Goal: Communication & Community: Share content

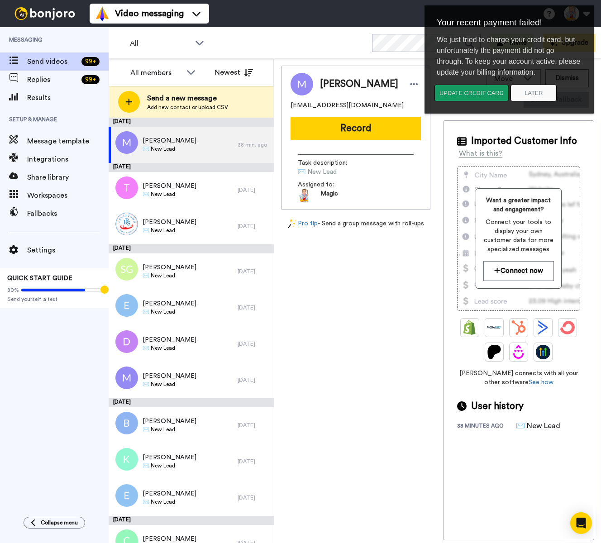
click at [465, 95] on button "Update credit card" at bounding box center [471, 93] width 74 height 17
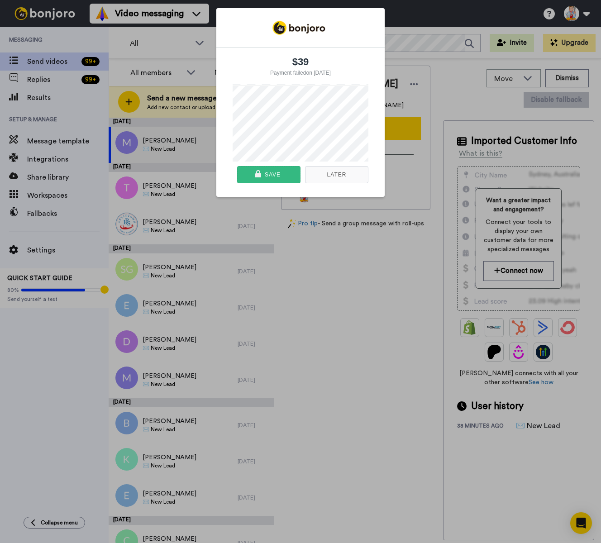
click at [281, 174] on div "Save" at bounding box center [268, 174] width 57 height 16
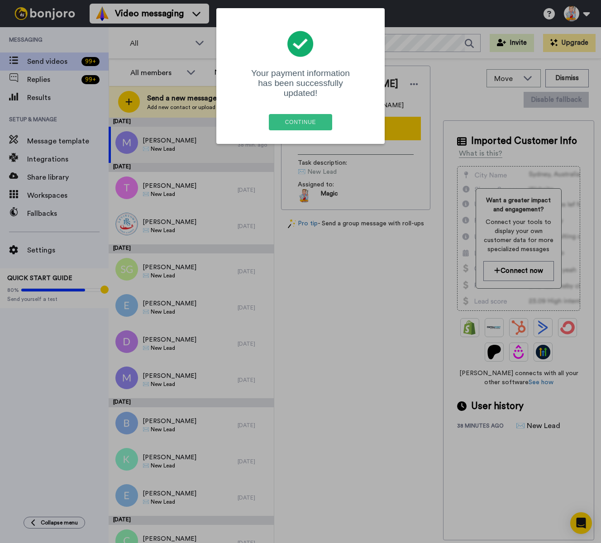
click at [298, 116] on div "Continue" at bounding box center [300, 122] width 58 height 16
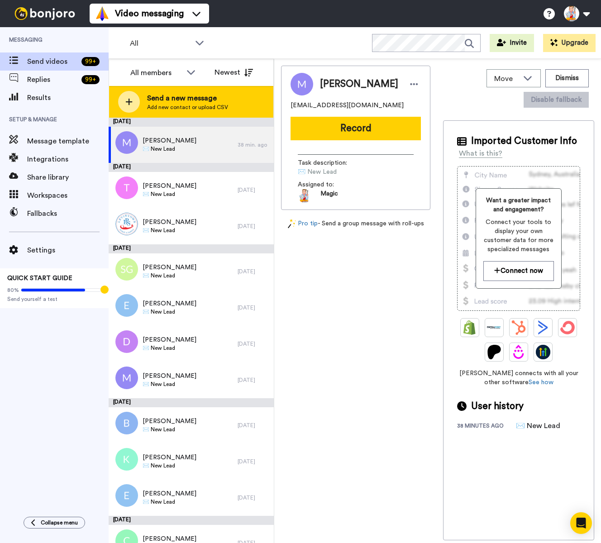
click at [196, 103] on span "Send a new message" at bounding box center [187, 98] width 81 height 11
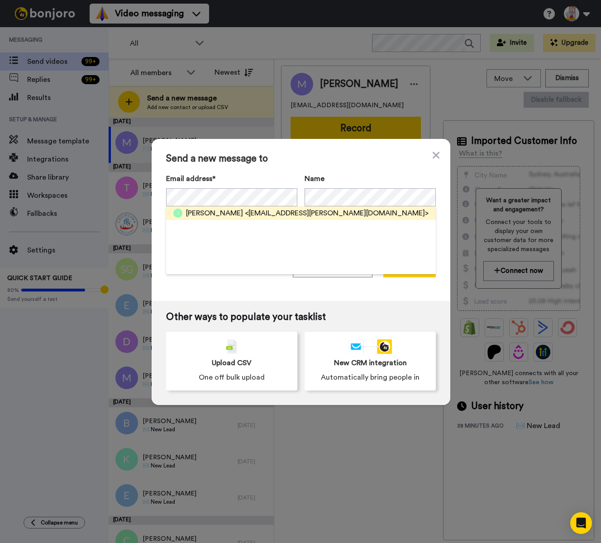
click at [247, 211] on span "<[EMAIL_ADDRESS][PERSON_NAME][DOMAIN_NAME]>" at bounding box center [337, 213] width 184 height 11
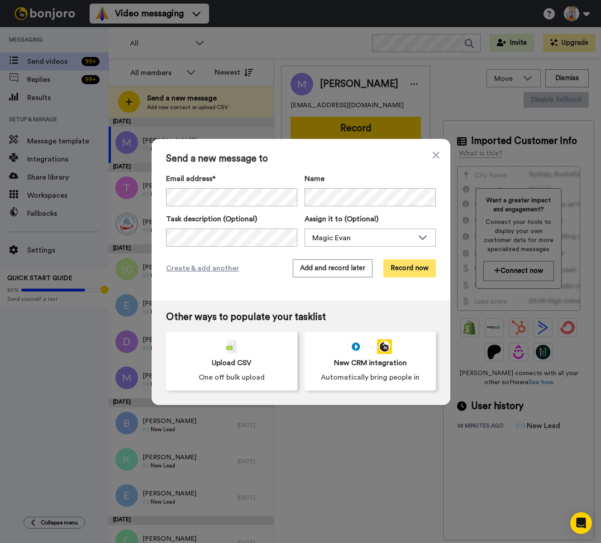
click at [405, 267] on button "Record now" at bounding box center [409, 268] width 52 height 18
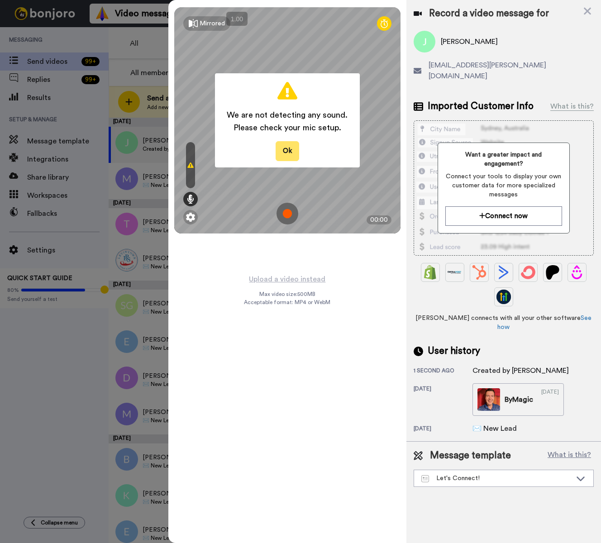
click at [285, 151] on button "Ok" at bounding box center [287, 150] width 24 height 19
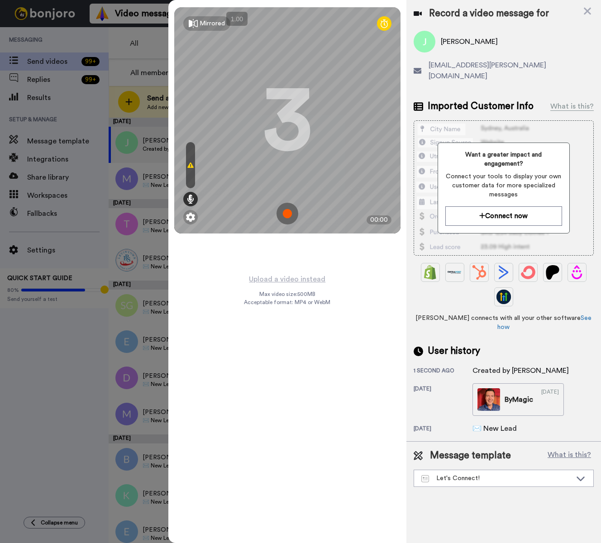
click at [112, 188] on div at bounding box center [300, 271] width 601 height 543
click at [586, 7] on icon at bounding box center [586, 10] width 9 height 11
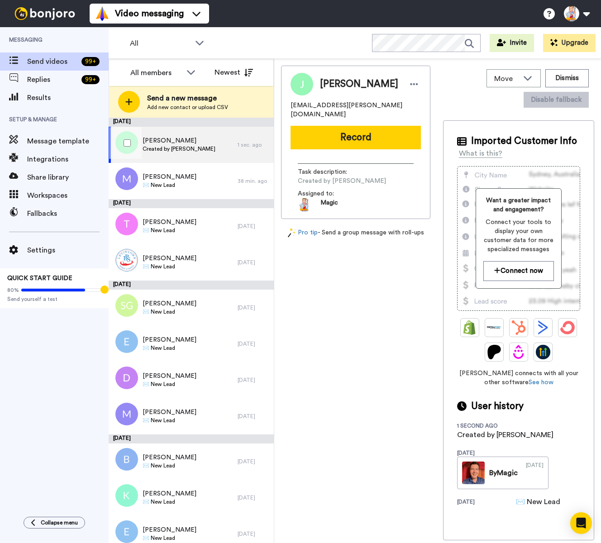
click at [215, 140] on div "[PERSON_NAME] Created by [PERSON_NAME]" at bounding box center [173, 145] width 129 height 36
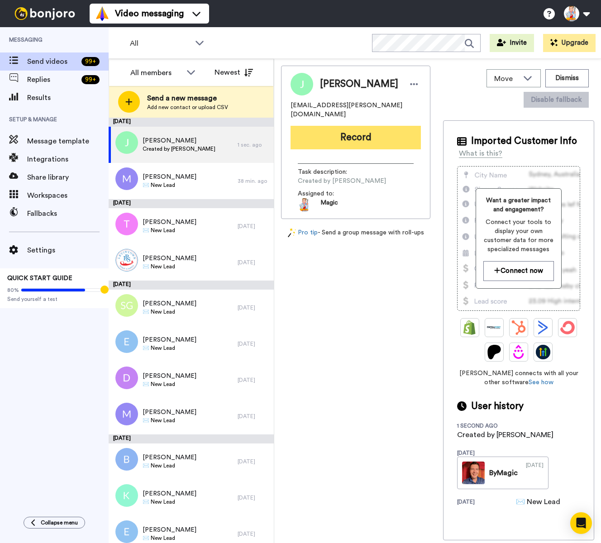
click at [332, 132] on button "Record" at bounding box center [355, 138] width 130 height 24
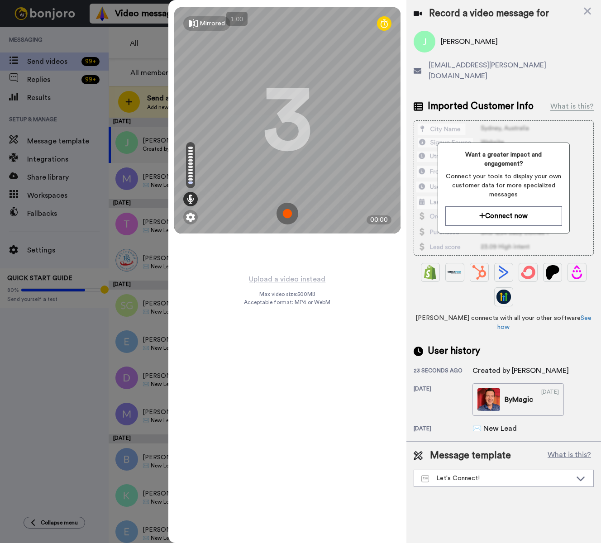
click at [284, 216] on img at bounding box center [287, 214] width 22 height 22
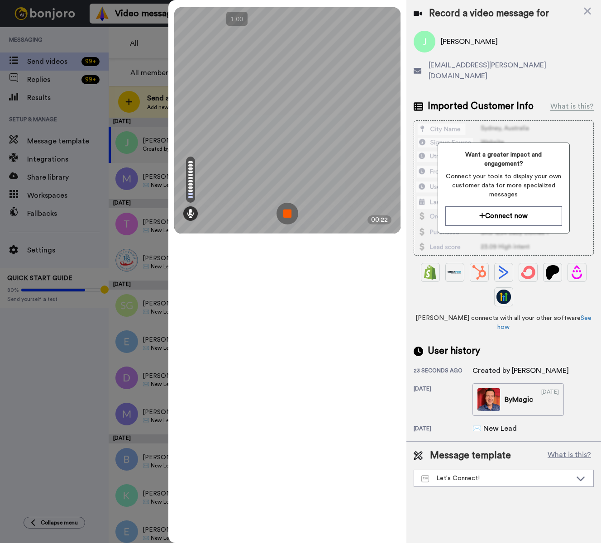
click at [284, 216] on img at bounding box center [287, 214] width 22 height 22
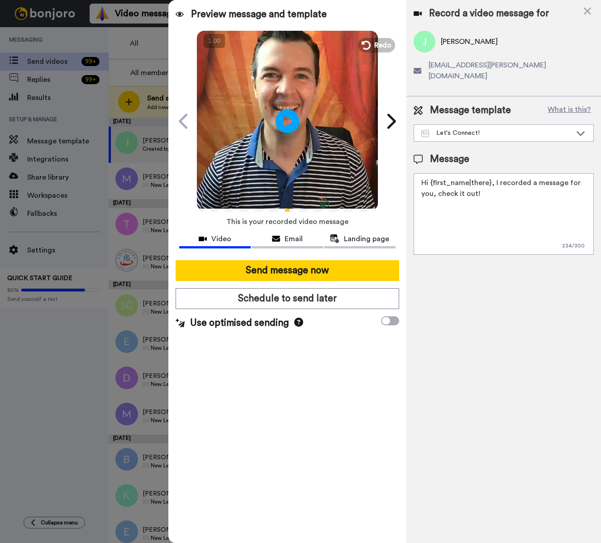
click at [284, 124] on icon "Play/Pause" at bounding box center [287, 120] width 24 height 43
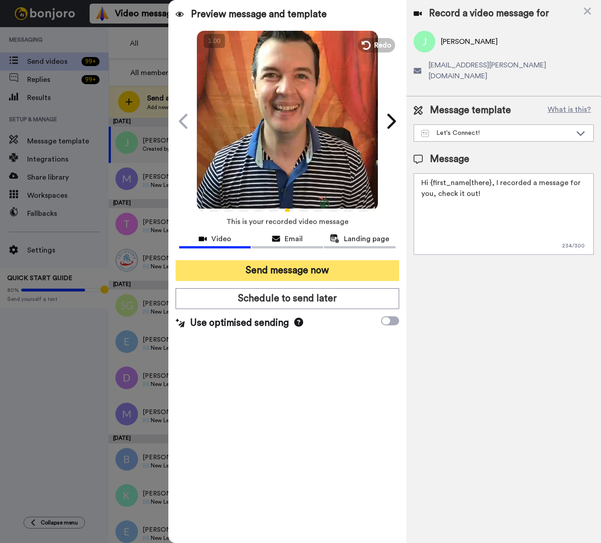
click at [345, 268] on button "Send message now" at bounding box center [286, 270] width 223 height 21
